Goal: Use online tool/utility

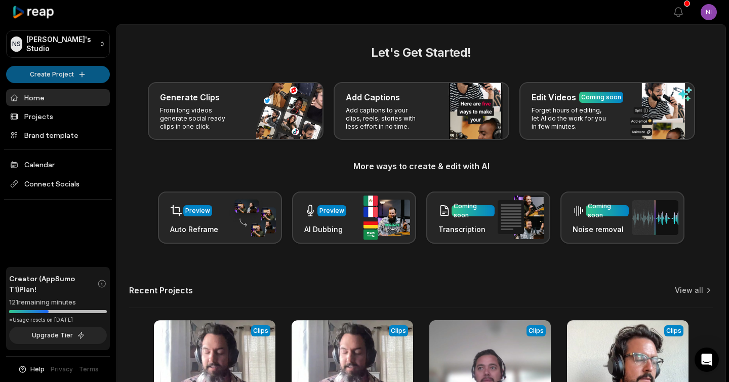
click at [82, 67] on html "NS [PERSON_NAME]'s Studio Create Project Home Projects Brand template Calendar …" at bounding box center [364, 191] width 729 height 382
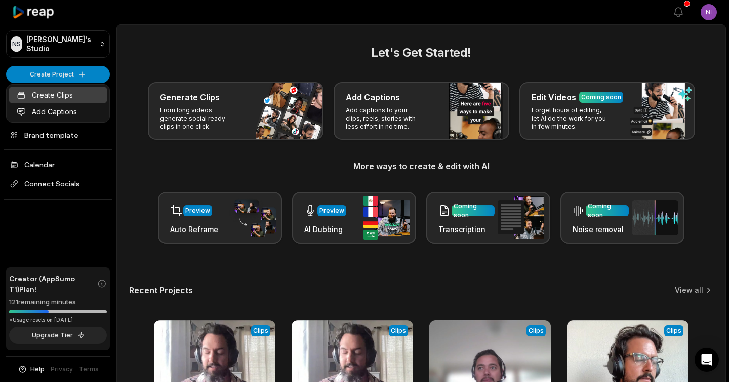
click at [67, 91] on link "Create Clips" at bounding box center [58, 95] width 99 height 17
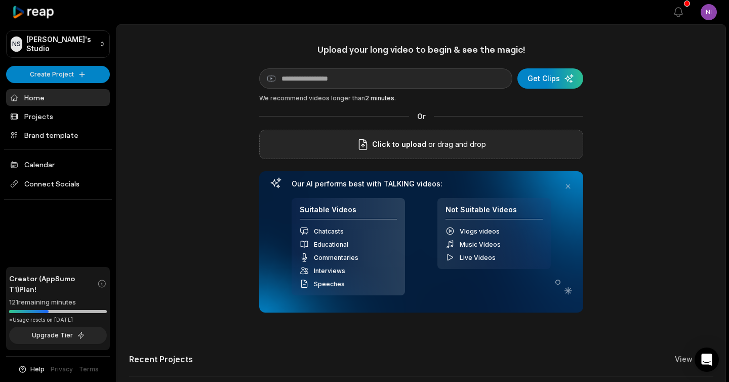
click at [454, 142] on p "or drag and drop" at bounding box center [456, 144] width 60 height 12
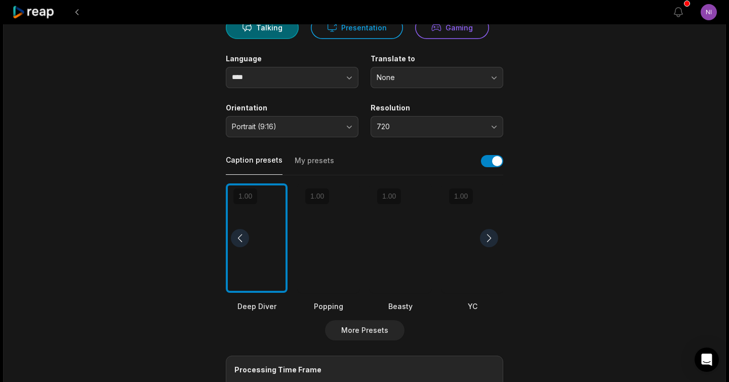
scroll to position [112, 0]
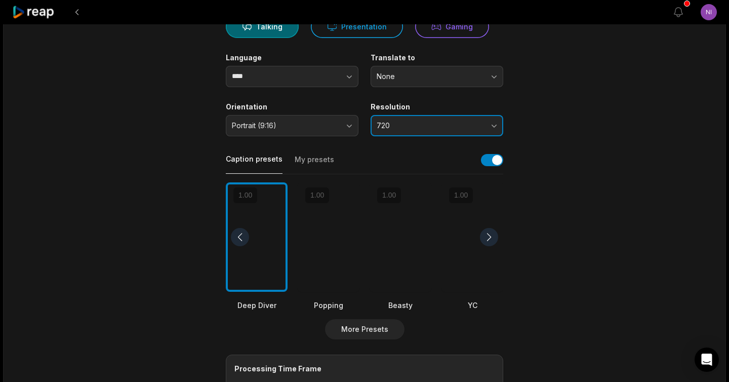
click at [408, 127] on span "720" at bounding box center [429, 125] width 106 height 9
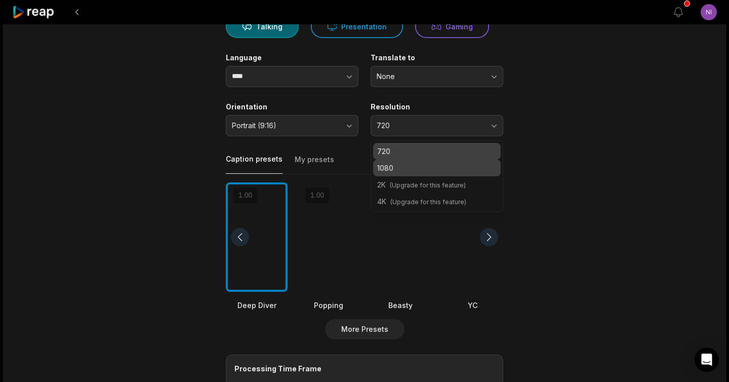
click at [409, 172] on p "1080" at bounding box center [436, 167] width 119 height 11
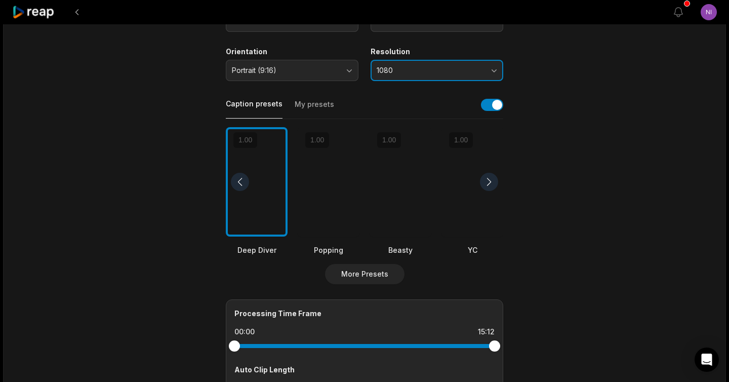
scroll to position [168, 0]
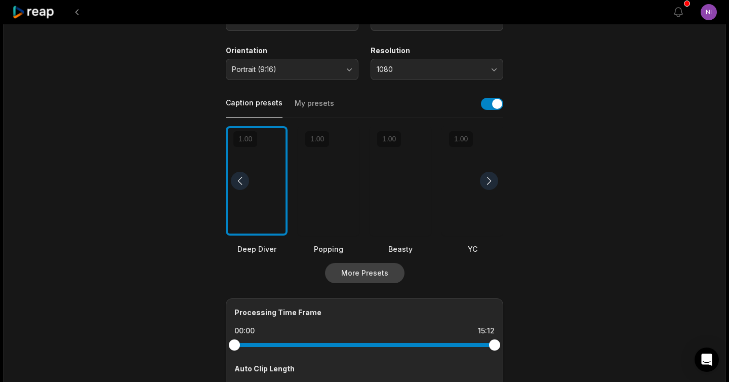
click at [377, 270] on button "More Presets" at bounding box center [364, 273] width 79 height 20
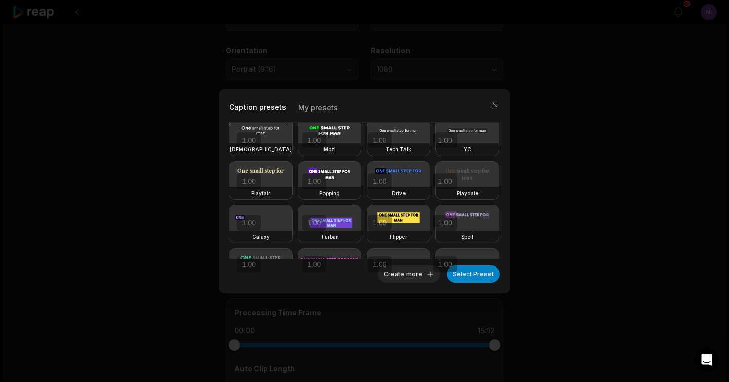
scroll to position [56, 0]
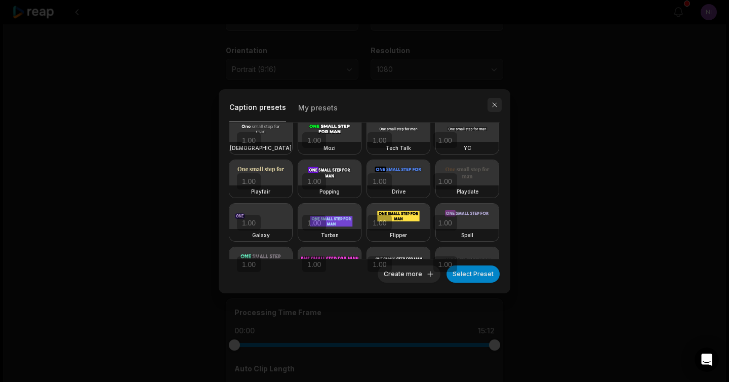
click at [496, 100] on button "button" at bounding box center [494, 105] width 14 height 14
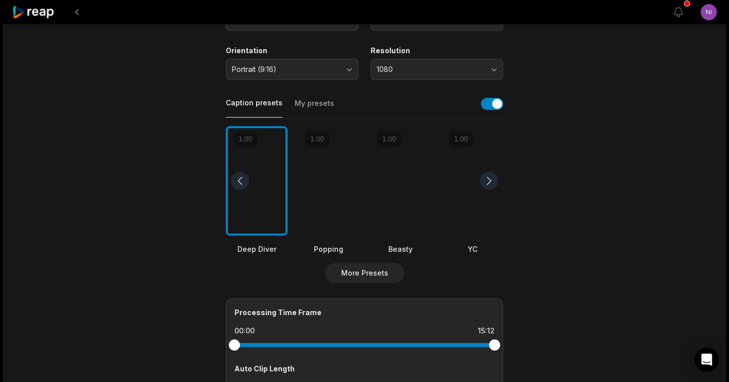
click at [487, 175] on div at bounding box center [489, 181] width 18 height 18
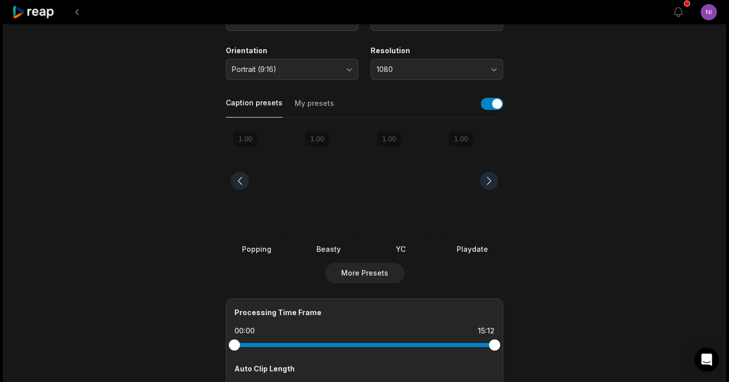
click at [475, 199] on div at bounding box center [472, 181] width 62 height 110
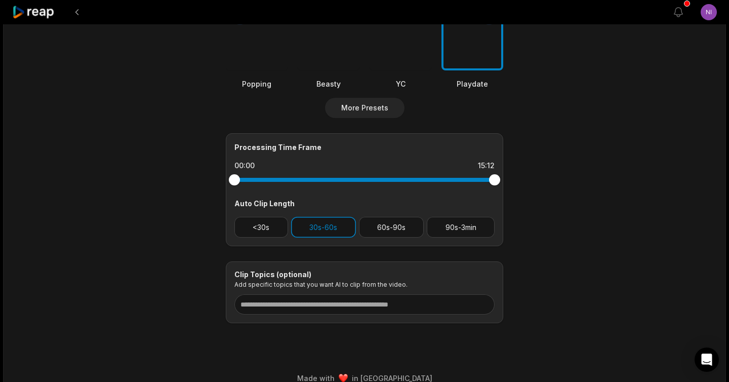
scroll to position [348, 0]
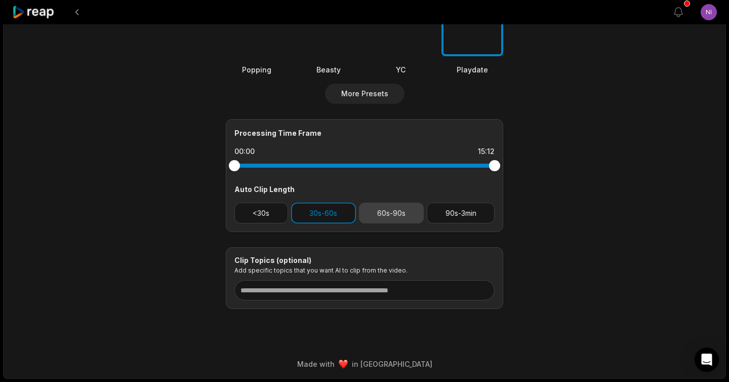
click at [392, 218] on button "60s-90s" at bounding box center [391, 212] width 65 height 21
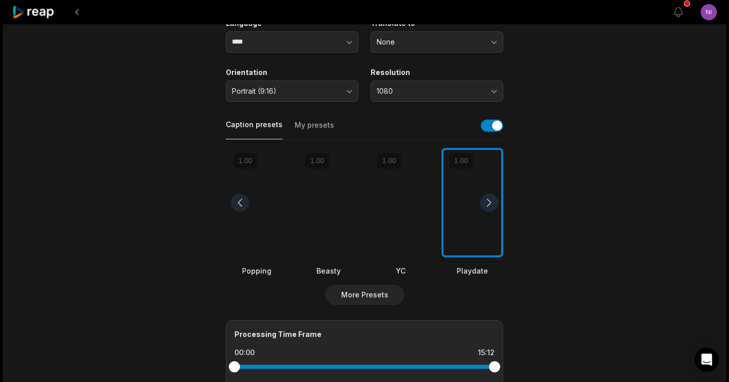
scroll to position [151, 0]
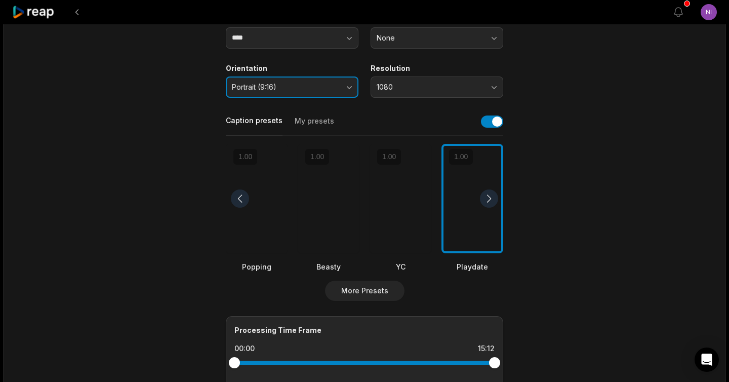
click at [341, 90] on button "Portrait (9:16)" at bounding box center [292, 86] width 133 height 21
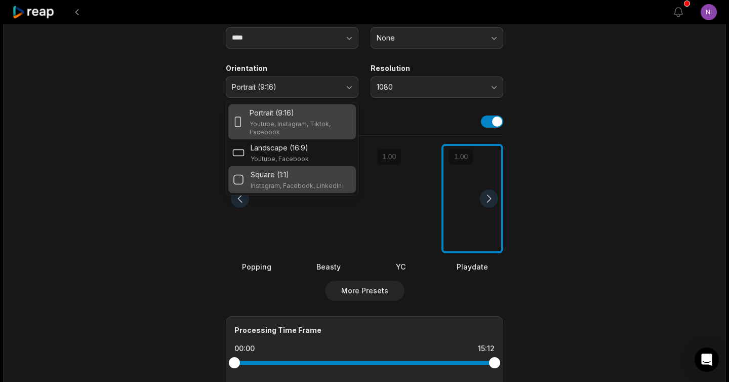
click at [334, 184] on p "Instagram, Facebook, LinkedIn" at bounding box center [295, 186] width 91 height 8
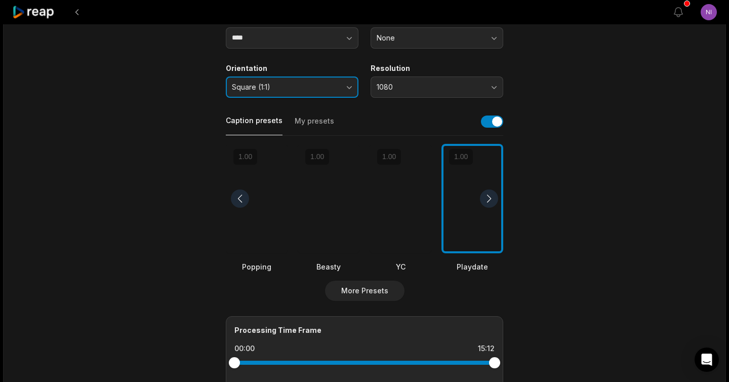
click at [345, 85] on button "Square (1:1)" at bounding box center [292, 86] width 133 height 21
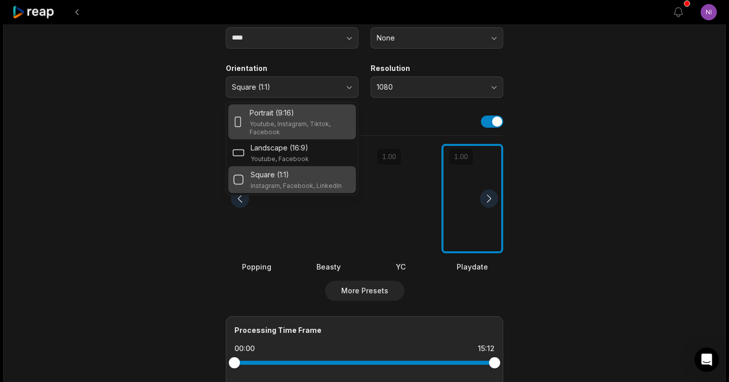
click at [331, 114] on div "Portrait (9:16)" at bounding box center [300, 112] width 102 height 11
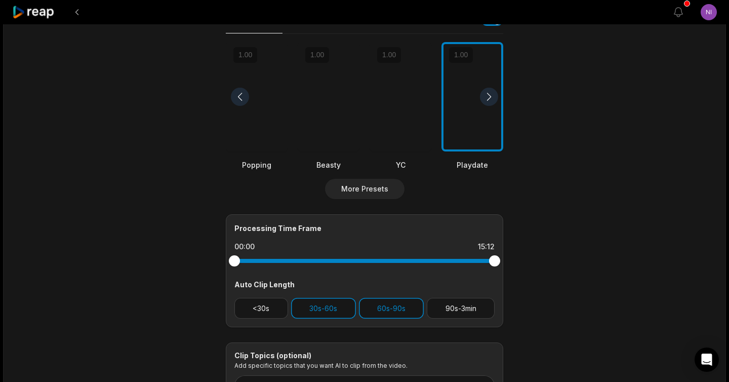
scroll to position [0, 0]
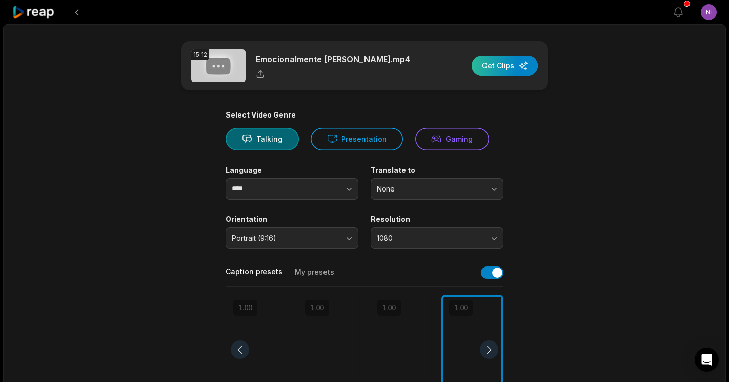
click at [512, 64] on div "button" at bounding box center [505, 66] width 66 height 20
